Goal: Contribute content: Add original content to the website for others to see

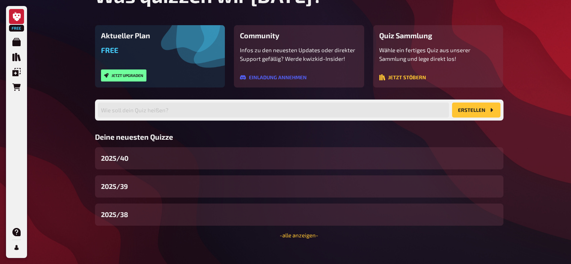
scroll to position [77, 0]
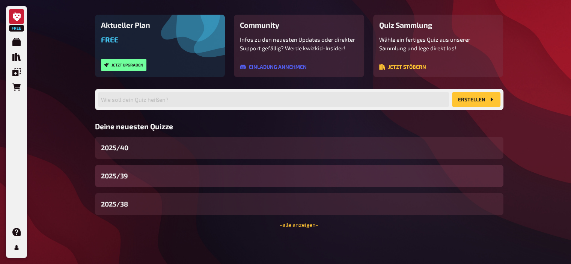
click at [150, 181] on div "2025/39" at bounding box center [299, 176] width 408 height 22
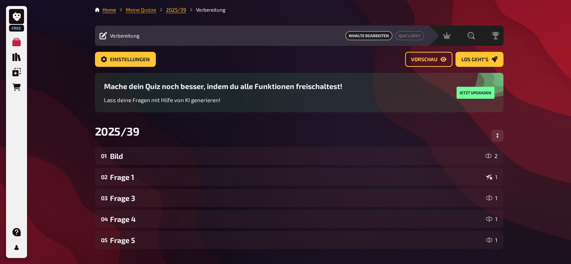
click at [140, 9] on link "Meine Quizze" at bounding box center [141, 10] width 30 height 6
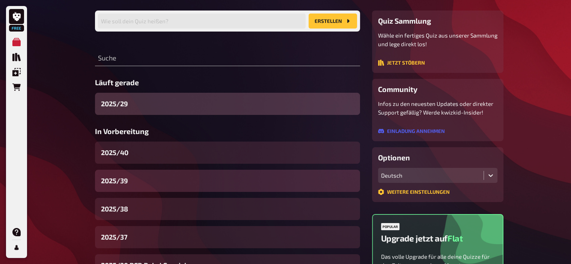
scroll to position [57, 0]
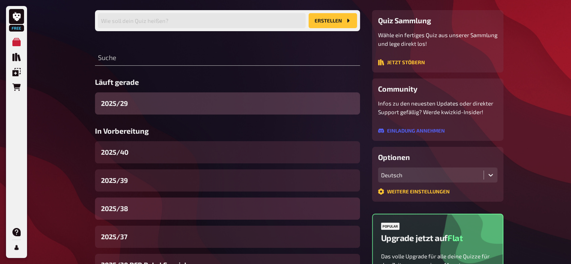
click at [134, 208] on div "2025/38" at bounding box center [227, 208] width 265 height 22
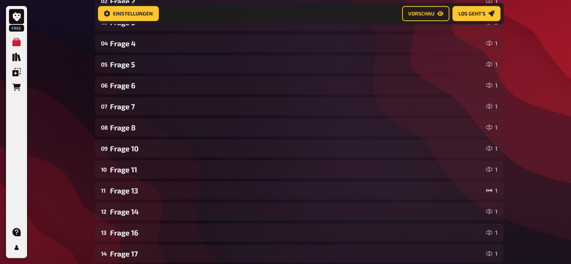
scroll to position [176, 0]
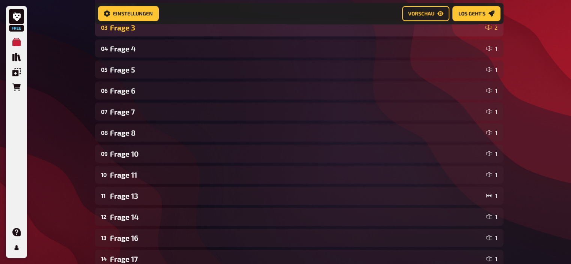
click at [140, 29] on div "Frage 3" at bounding box center [296, 27] width 372 height 9
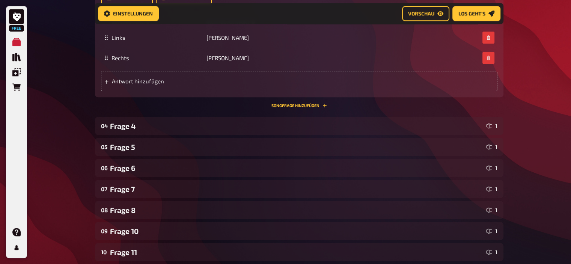
scroll to position [511, 0]
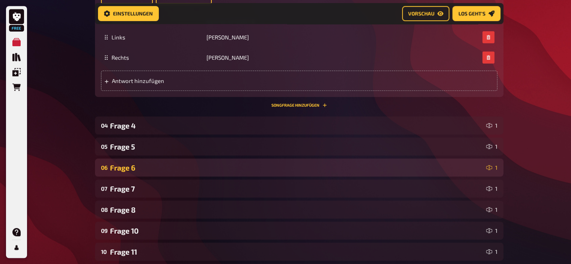
click at [142, 168] on div "Frage 6" at bounding box center [296, 167] width 373 height 9
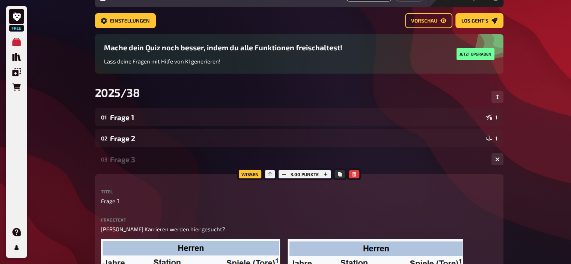
scroll to position [0, 0]
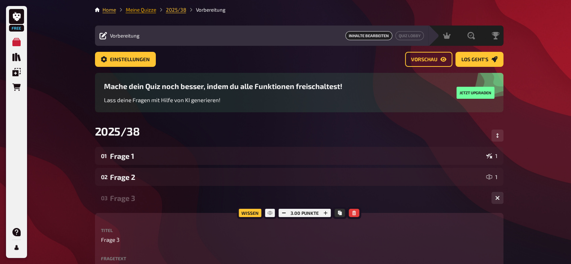
click at [140, 11] on link "Meine Quizze" at bounding box center [141, 10] width 30 height 6
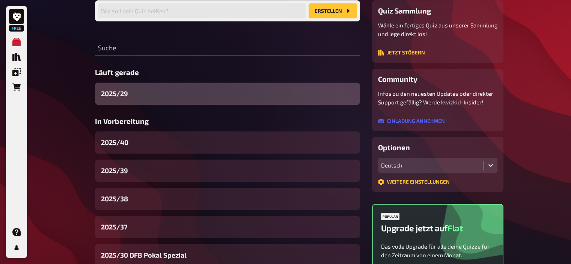
scroll to position [68, 0]
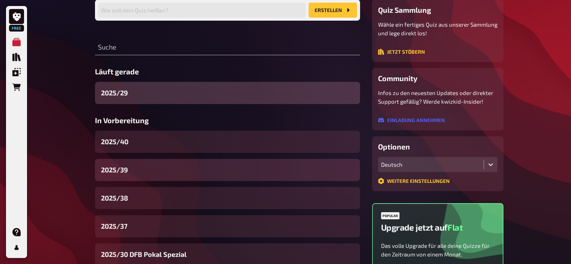
click at [131, 165] on div "2025/39" at bounding box center [227, 170] width 265 height 22
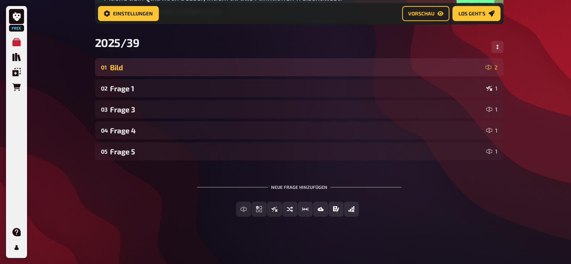
scroll to position [96, 0]
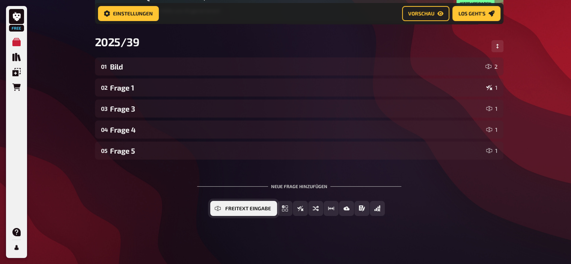
click at [240, 211] on button "Freitext Eingabe" at bounding box center [243, 208] width 67 height 15
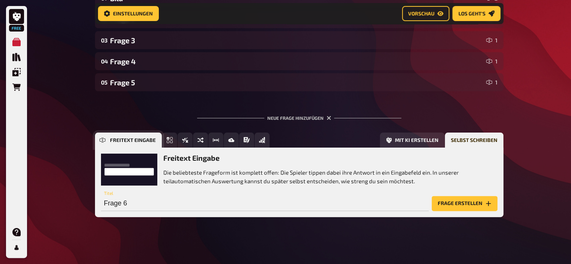
scroll to position [165, 0]
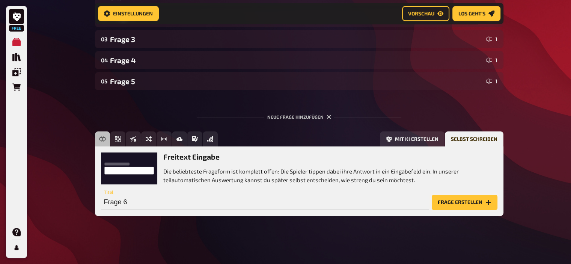
click at [469, 208] on button "Frage erstellen" at bounding box center [464, 202] width 66 height 15
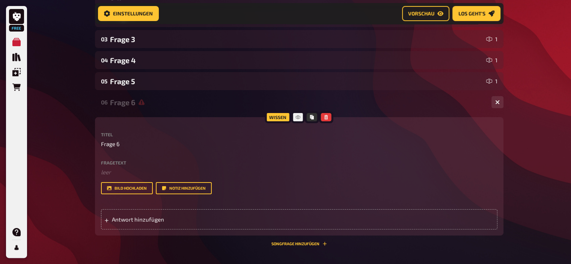
click at [151, 177] on div "Fragetext ﻿ leer Hier hinziehen für Dateiupload Bild hochladen Notiz hinzufügen" at bounding box center [299, 177] width 396 height 34
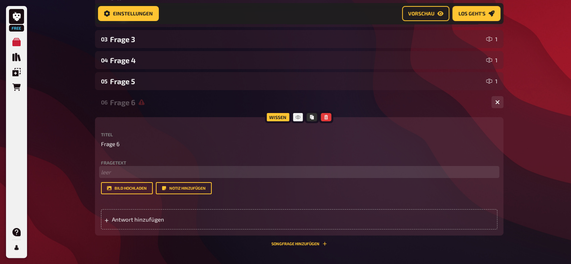
click at [126, 174] on p "﻿ leer" at bounding box center [299, 172] width 396 height 9
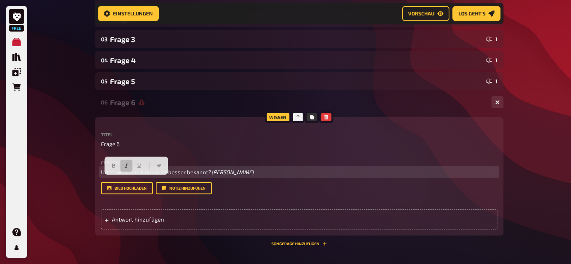
drag, startPoint x: 175, startPoint y: 180, endPoint x: 99, endPoint y: 180, distance: 76.2
click at [99, 180] on div "Wissen Titel Frage 6 Fragetext Unter welchem Namen ist besser bekannt? Claudemi…" at bounding box center [299, 176] width 408 height 118
click at [127, 162] on button "button" at bounding box center [126, 165] width 12 height 12
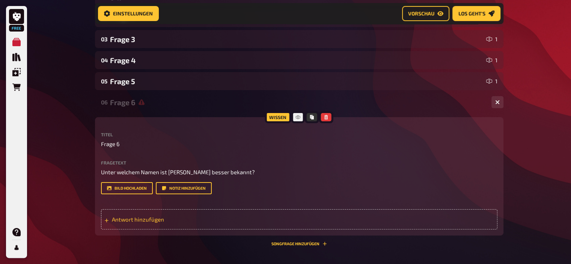
click at [184, 222] on span "Antwort hinzufügen" at bounding box center [170, 219] width 117 height 7
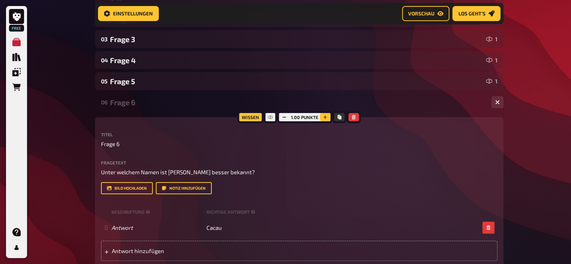
click at [323, 117] on icon "button" at bounding box center [325, 117] width 5 height 5
click at [120, 104] on div "Frage 6" at bounding box center [297, 102] width 375 height 9
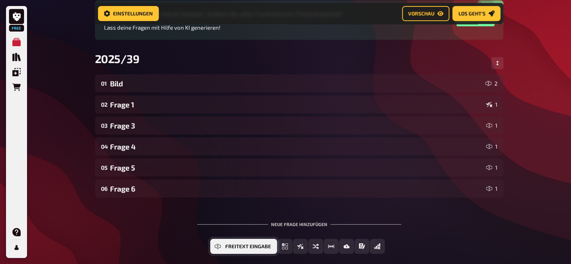
scroll to position [81, 0]
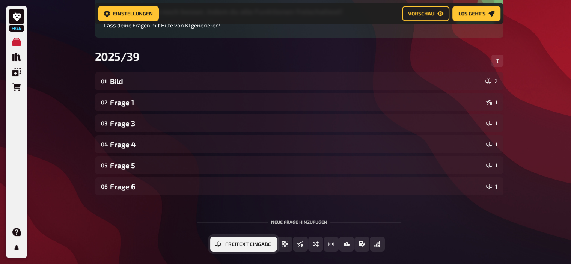
click at [249, 244] on span "Freitext Eingabe" at bounding box center [248, 244] width 46 height 5
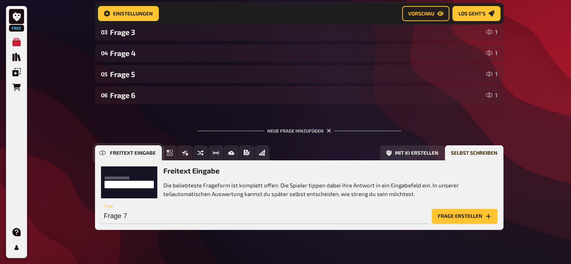
scroll to position [186, 0]
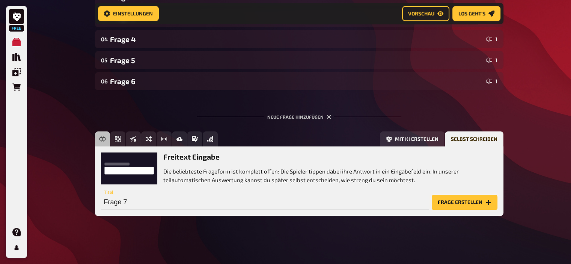
click at [452, 196] on button "Frage erstellen" at bounding box center [464, 202] width 66 height 15
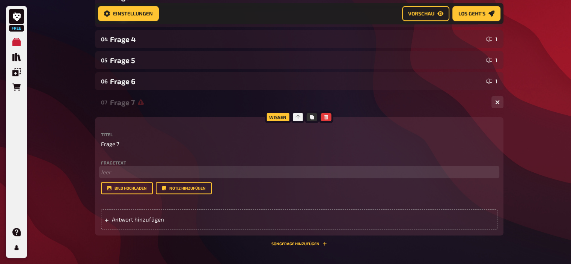
click at [142, 175] on p "﻿ leer" at bounding box center [299, 172] width 396 height 9
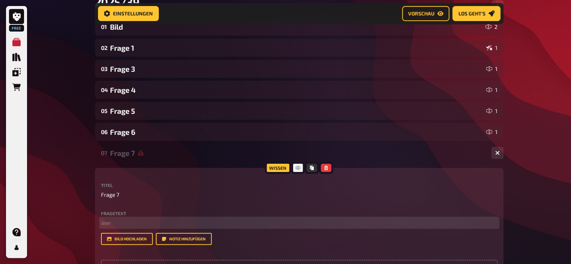
scroll to position [135, 0]
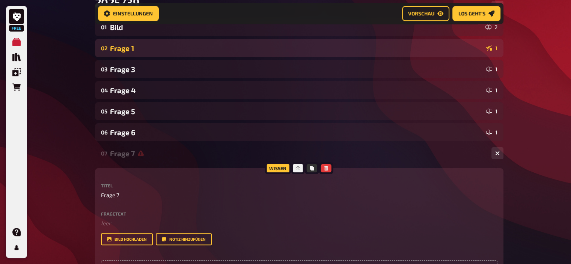
click at [128, 48] on div "Frage 1" at bounding box center [296, 48] width 373 height 9
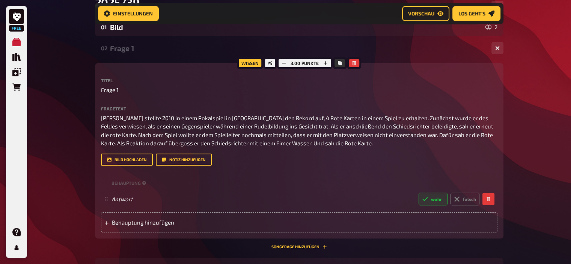
click at [128, 48] on div "Frage 1" at bounding box center [297, 48] width 375 height 9
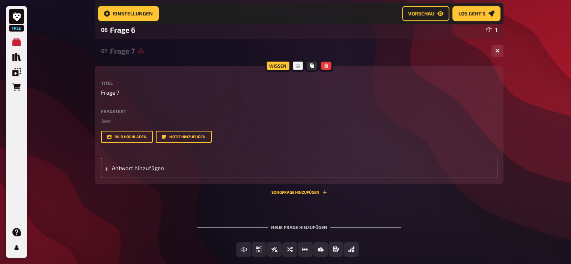
scroll to position [241, 0]
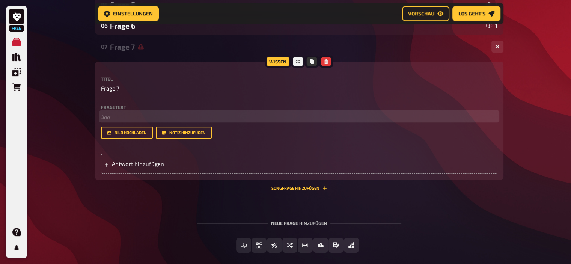
click at [109, 117] on p "﻿ leer" at bounding box center [299, 116] width 396 height 9
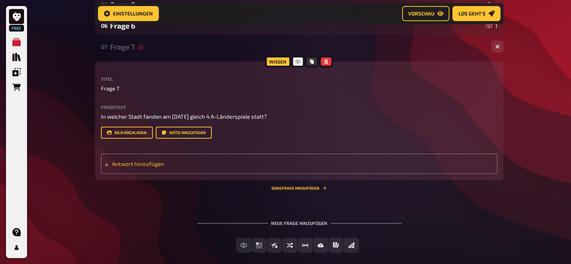
click at [155, 166] on span "Antwort hinzufügen" at bounding box center [170, 163] width 117 height 7
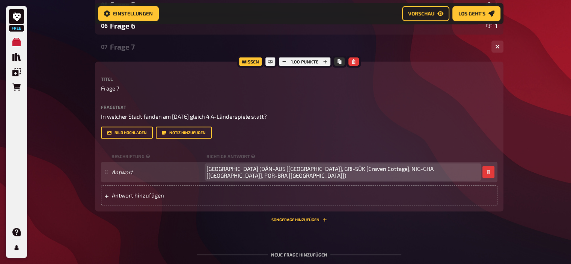
click at [234, 173] on span "London (DÄN-AUS [Loftus Road], GRI-SÜK [Craven Cottage], NIG-GHA [Griffin Park]…" at bounding box center [342, 172] width 273 height 14
click at [298, 173] on span "London (DEN-AUS [Loftus Road], GRI-SÜK [Craven Cottage], NIG-GHA [Griffin Park]…" at bounding box center [342, 172] width 273 height 14
click at [310, 171] on span "London (DEN-AUS [Loftus Road], GRE-SÜK [Craven Cottage], NIG-GHA [Griffin Park]…" at bounding box center [342, 172] width 273 height 14
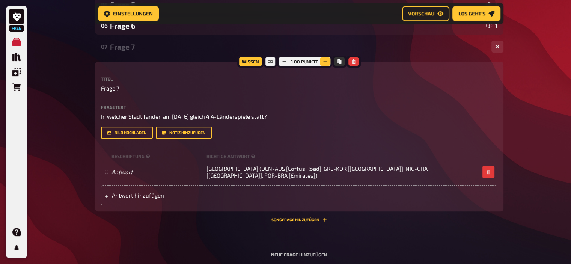
click at [327, 60] on icon "button" at bounding box center [325, 61] width 5 height 5
click at [327, 60] on button "button" at bounding box center [325, 61] width 11 height 8
click at [327, 60] on icon "button" at bounding box center [325, 61] width 5 height 5
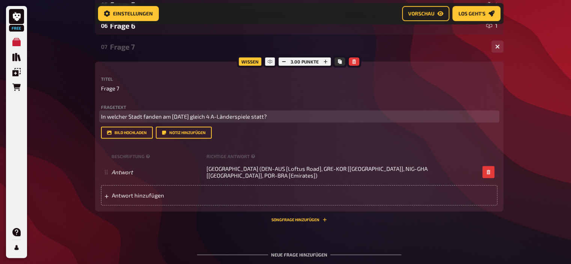
click at [267, 118] on span "In welcher Stadt fanden am 6. Februar 2007 gleich 4 A-Länderspiele statt?" at bounding box center [184, 116] width 166 height 7
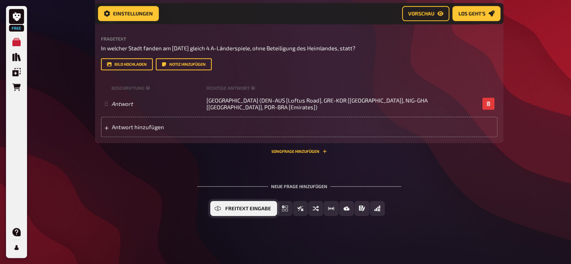
click at [243, 209] on span "Freitext Eingabe" at bounding box center [248, 208] width 46 height 5
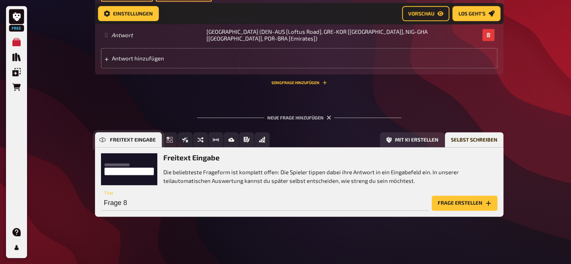
scroll to position [379, 0]
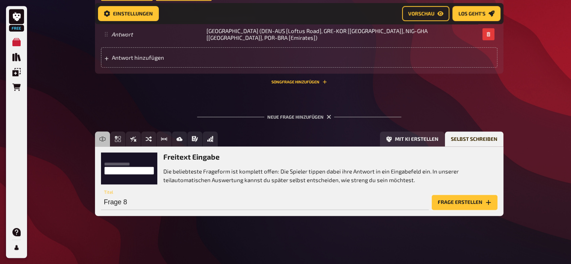
click at [475, 201] on button "Frage erstellen" at bounding box center [464, 202] width 66 height 15
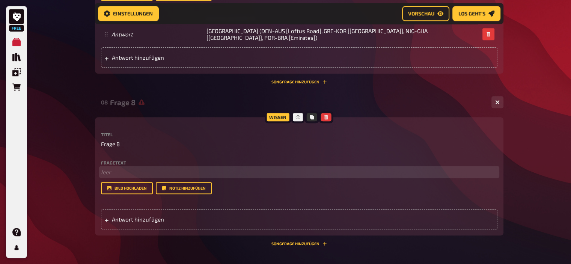
click at [123, 176] on p "﻿ leer" at bounding box center [299, 172] width 396 height 9
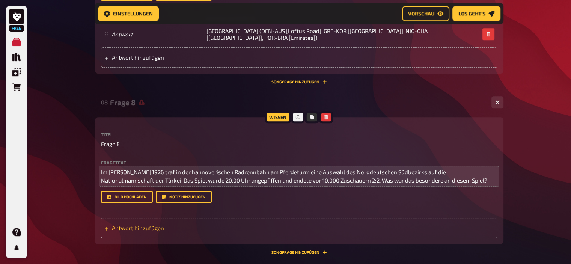
click at [153, 230] on span "Antwort hinzufügen" at bounding box center [170, 227] width 117 height 7
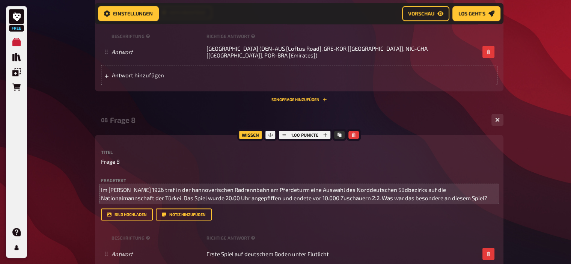
scroll to position [361, 0]
click at [326, 139] on button "button" at bounding box center [325, 135] width 11 height 8
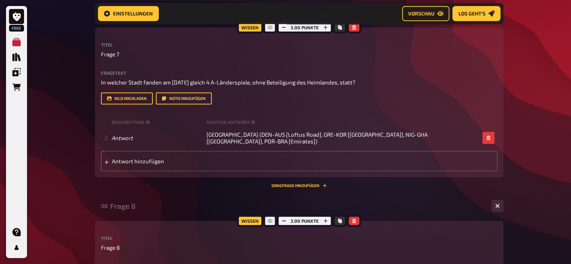
scroll to position [269, 0]
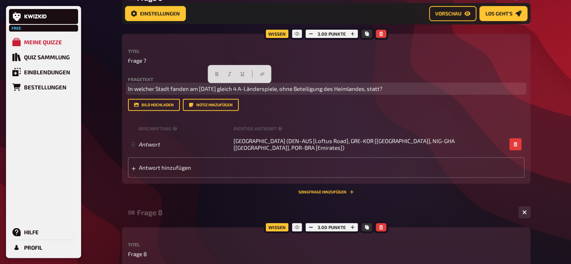
drag, startPoint x: 381, startPoint y: 88, endPoint x: 7, endPoint y: 84, distance: 374.4
click at [7, 84] on div "Free Meine Quizze Quiz Sammlung Einblendungen Bestellungen Hilfe Profil Home Me…" at bounding box center [285, 118] width 571 height 775
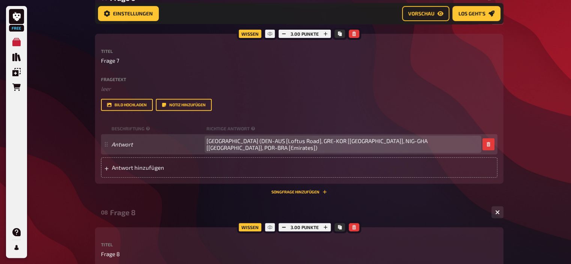
click at [414, 144] on span "London (DEN-AUS [Loftus Road], GRE-KOR [Craven Cottage], NIG-GHA [Griffin Park]…" at bounding box center [342, 144] width 273 height 14
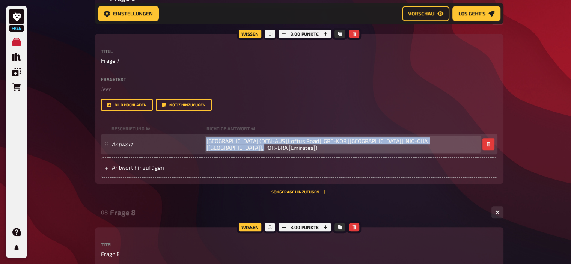
click at [414, 144] on span "London (DEN-AUS [Loftus Road], GRE-KOR [Craven Cottage], NIG-GHA [Griffin Park]…" at bounding box center [342, 144] width 273 height 14
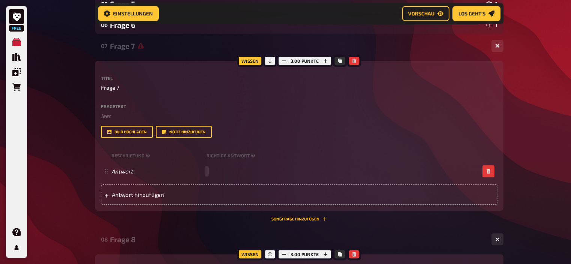
scroll to position [217, 0]
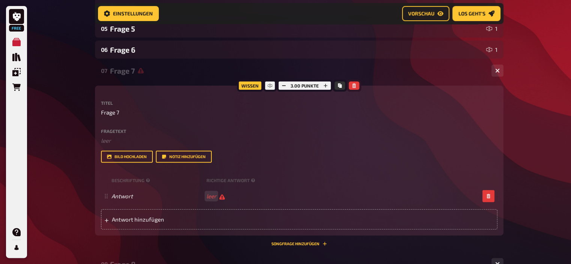
click at [354, 85] on icon "button" at bounding box center [353, 85] width 3 height 5
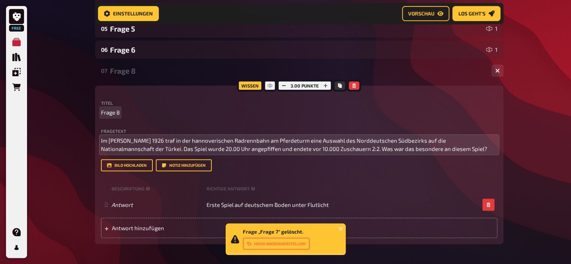
click at [118, 111] on span "Frage 8" at bounding box center [110, 112] width 19 height 9
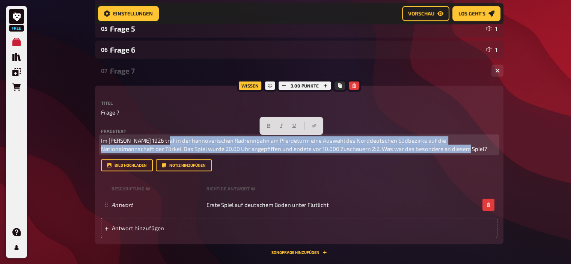
drag, startPoint x: 431, startPoint y: 149, endPoint x: 158, endPoint y: 122, distance: 275.3
click at [158, 122] on div "Titel Frage 7 Fragetext Im Herbst 1926 traf in der hannoverischen Radrennbahn a…" at bounding box center [299, 136] width 396 height 71
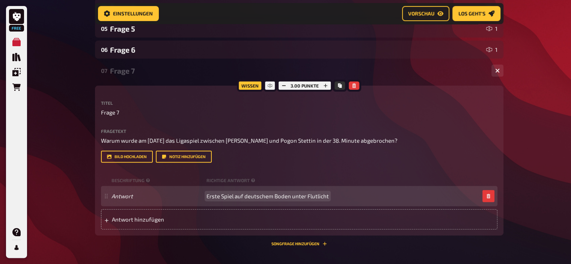
click at [283, 197] on span "Erste Spiel auf deutschem Boden unter Flutlicht" at bounding box center [267, 195] width 122 height 7
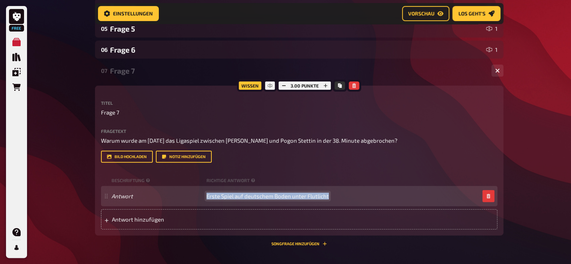
click at [283, 197] on span "Erste Spiel auf deutschem Boden unter Flutlicht" at bounding box center [267, 195] width 122 height 7
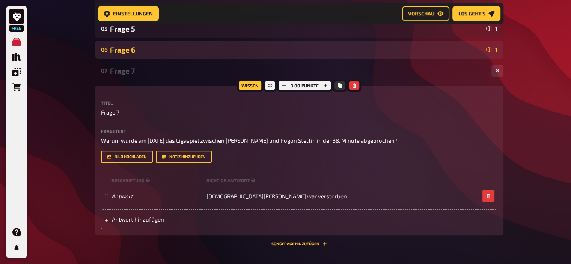
click at [116, 54] on div "Frage 6" at bounding box center [296, 49] width 373 height 9
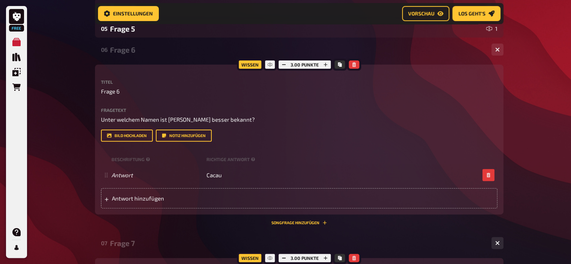
click at [116, 54] on div "Frage 6" at bounding box center [297, 49] width 375 height 9
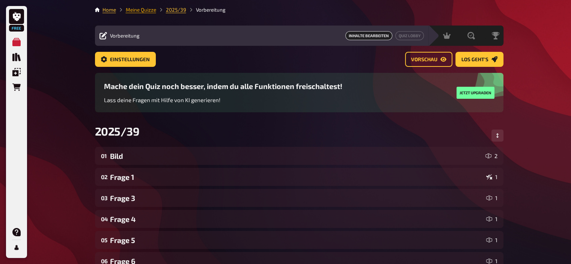
click at [140, 8] on link "Meine Quizze" at bounding box center [141, 10] width 30 height 6
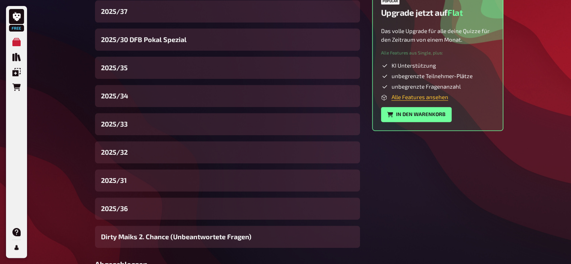
scroll to position [288, 0]
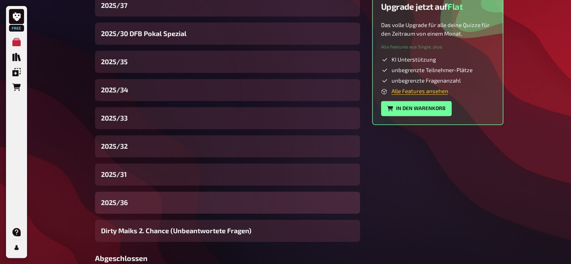
click at [129, 204] on div "2025/36" at bounding box center [227, 202] width 265 height 22
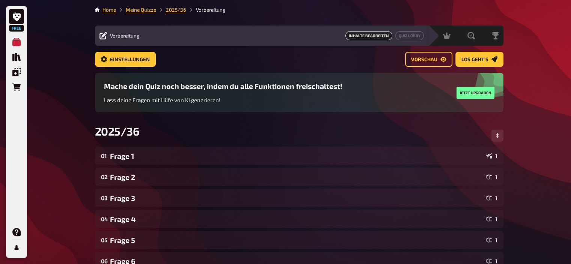
scroll to position [9, 0]
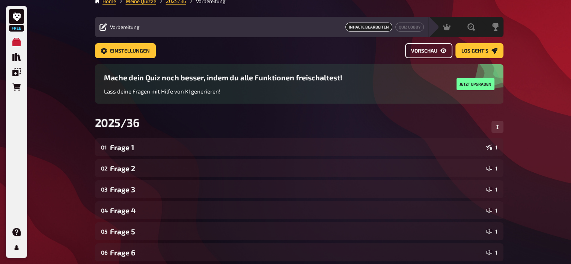
click at [438, 44] on button "Vorschau" at bounding box center [428, 50] width 47 height 15
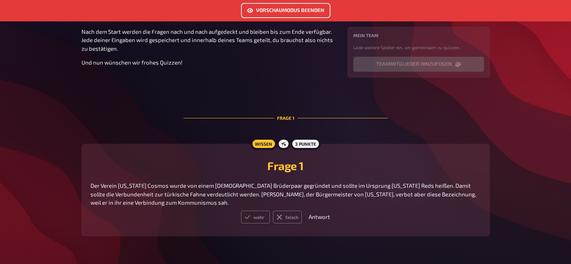
scroll to position [118, 0]
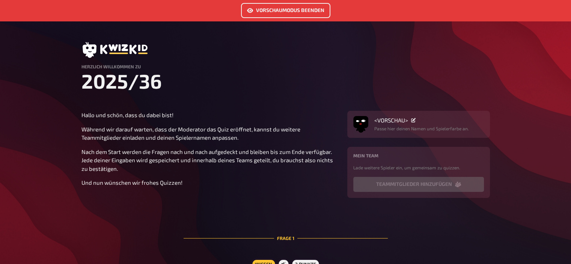
click at [266, 9] on button "Vorschaumodus beenden" at bounding box center [285, 10] width 89 height 15
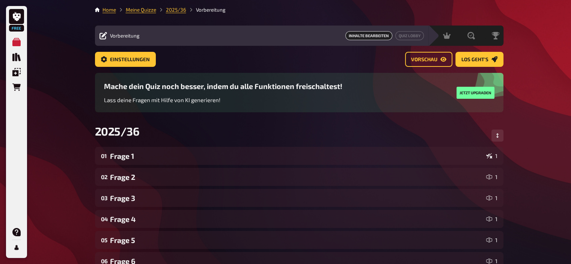
click at [132, 13] on li "Meine Quizze" at bounding box center [136, 10] width 40 height 8
click at [131, 10] on link "Meine Quizze" at bounding box center [141, 10] width 30 height 6
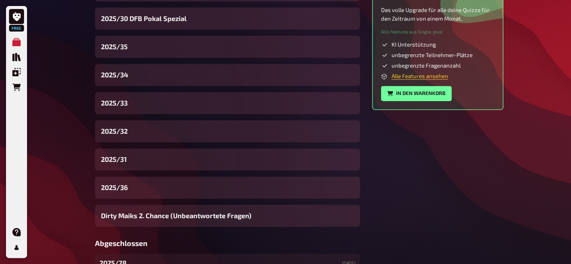
scroll to position [304, 0]
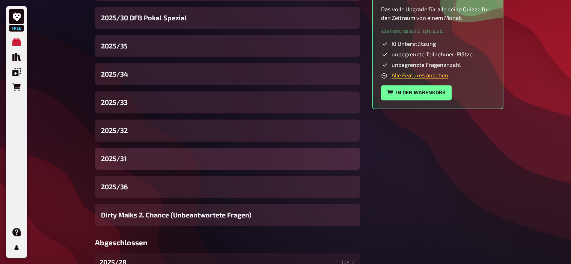
click at [119, 161] on span "2025/31" at bounding box center [114, 158] width 26 height 10
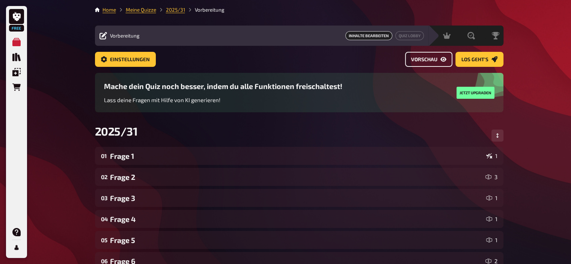
click at [419, 61] on span "Vorschau" at bounding box center [424, 59] width 26 height 5
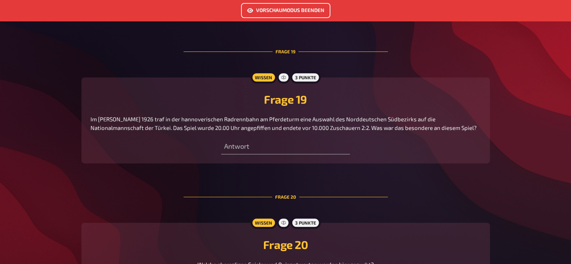
scroll to position [3169, 0]
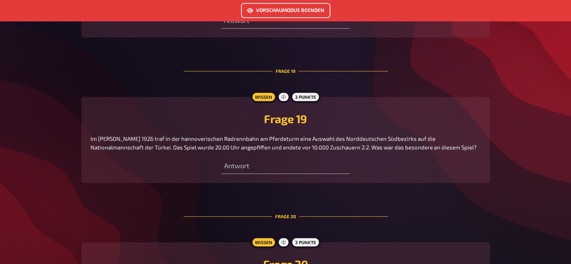
click at [280, 9] on button "Vorschaumodus beenden" at bounding box center [285, 10] width 89 height 15
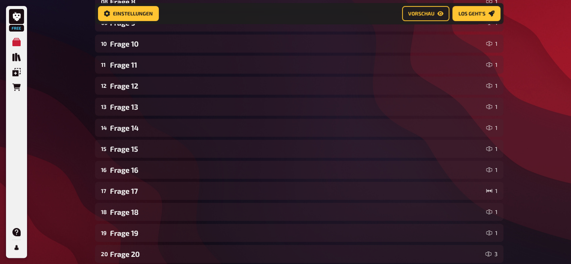
scroll to position [411, 0]
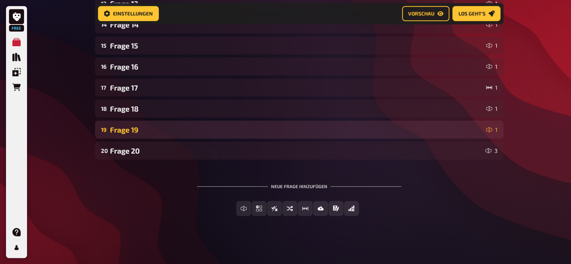
click at [128, 125] on div "Frage 19" at bounding box center [296, 129] width 373 height 9
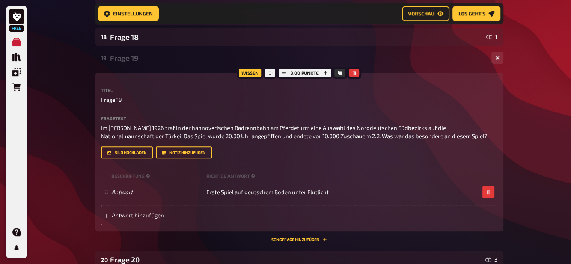
scroll to position [483, 0]
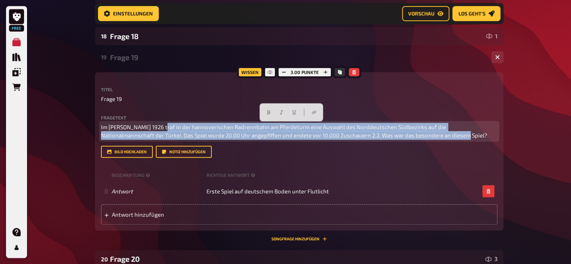
drag, startPoint x: 440, startPoint y: 134, endPoint x: 156, endPoint y: 115, distance: 285.0
click at [156, 115] on div "Fragetext Im Herbst 1926 traf in der hannoverischen Radrennbahn am Pferdeturm e…" at bounding box center [299, 127] width 396 height 24
click at [434, 137] on p "Im Herbst 1926 traf in der hannoverischen Radrennbahn am Pferdeturm eine Auswah…" at bounding box center [299, 131] width 396 height 17
drag, startPoint x: 434, startPoint y: 137, endPoint x: 91, endPoint y: 125, distance: 342.7
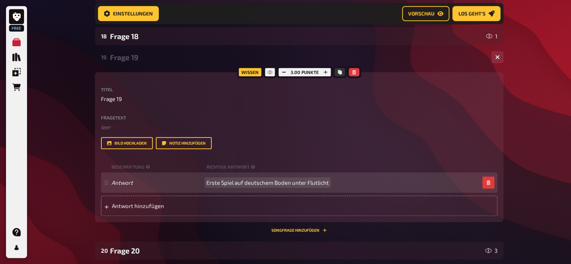
click at [282, 183] on span "Erste Spiel auf deutschem Boden unter Flutlicht" at bounding box center [267, 182] width 122 height 7
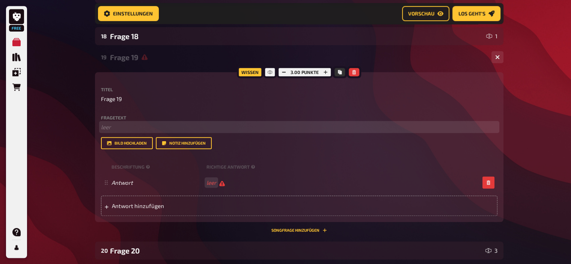
scroll to position [482, 0]
click at [110, 127] on p "﻿ leer" at bounding box center [299, 127] width 396 height 9
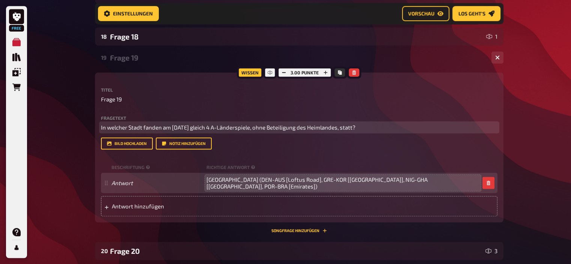
click at [273, 129] on span "In welcher Stadt fanden am 6. Februar 2007 gleich 4 A-Länderspiele, ohne Beteil…" at bounding box center [228, 127] width 254 height 7
